Goal: Task Accomplishment & Management: Manage account settings

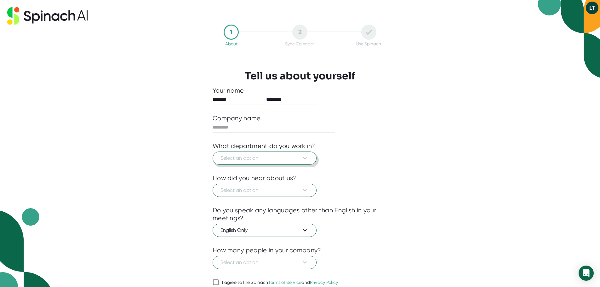
click at [306, 158] on icon at bounding box center [305, 158] width 4 height 2
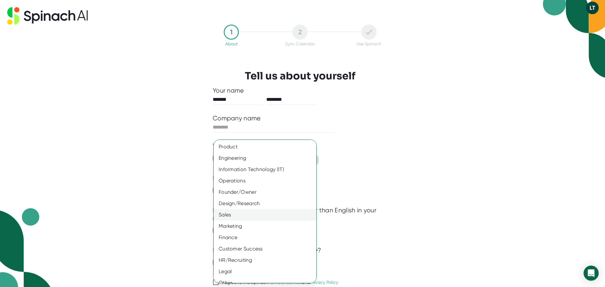
click at [242, 216] on div "Sales" at bounding box center [267, 214] width 107 height 11
